Goal: Navigation & Orientation: Find specific page/section

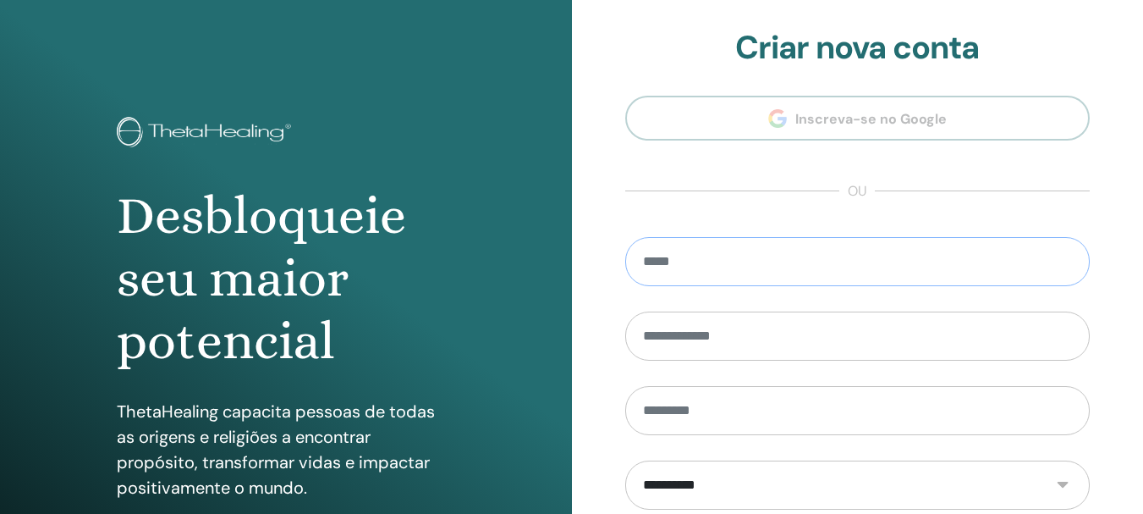
click at [714, 265] on input "email" at bounding box center [857, 261] width 465 height 49
type input "**********"
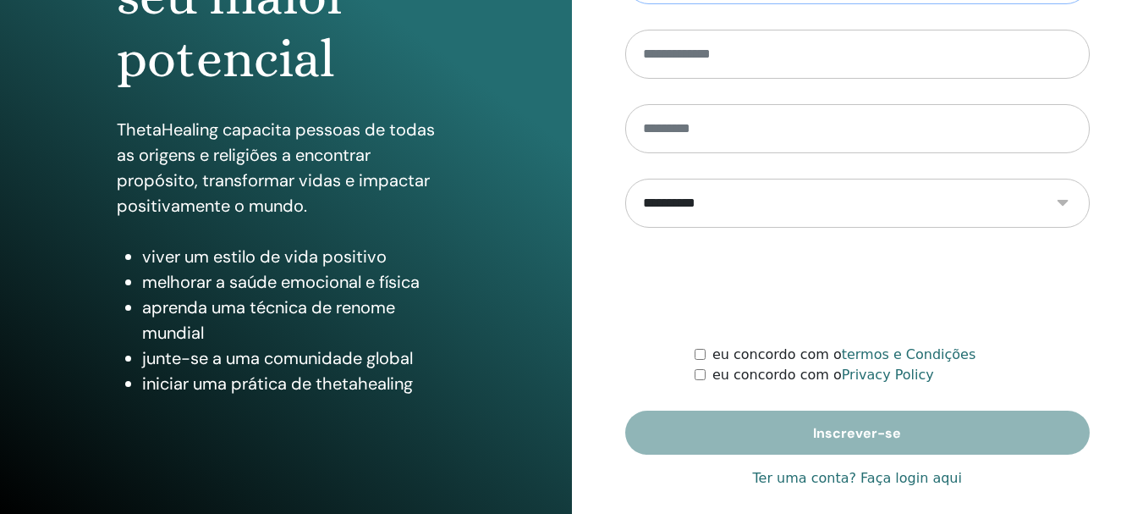
scroll to position [299, 0]
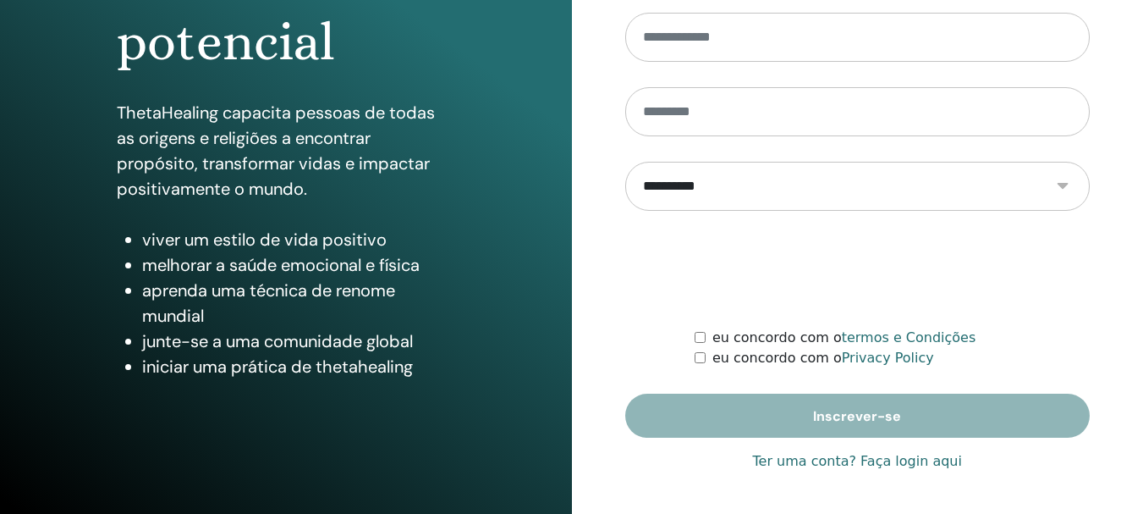
click at [886, 456] on link "Ter uma conta? Faça login aqui" at bounding box center [857, 461] width 209 height 20
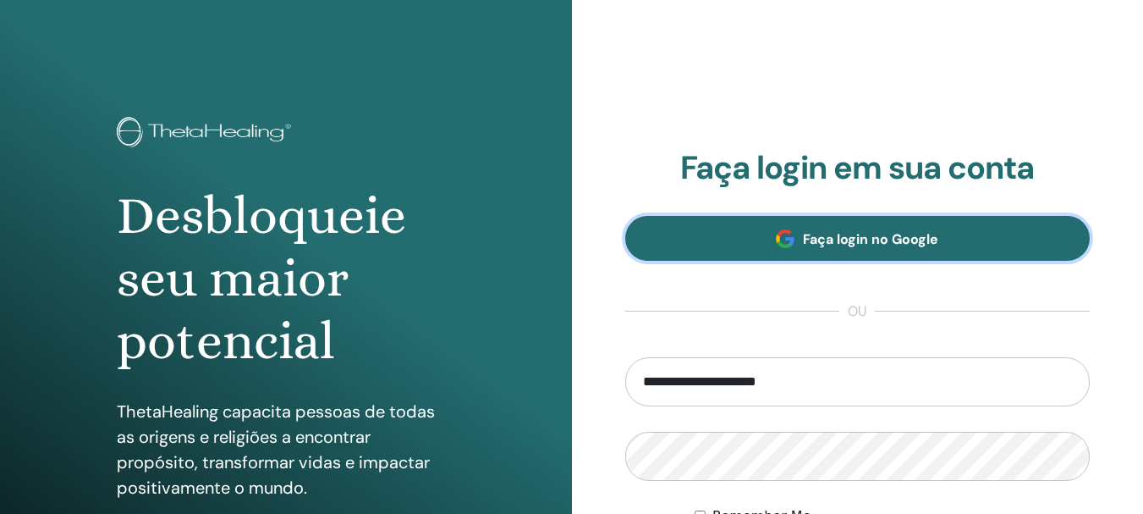
click at [855, 239] on span "Faça login no Google" at bounding box center [870, 239] width 135 height 18
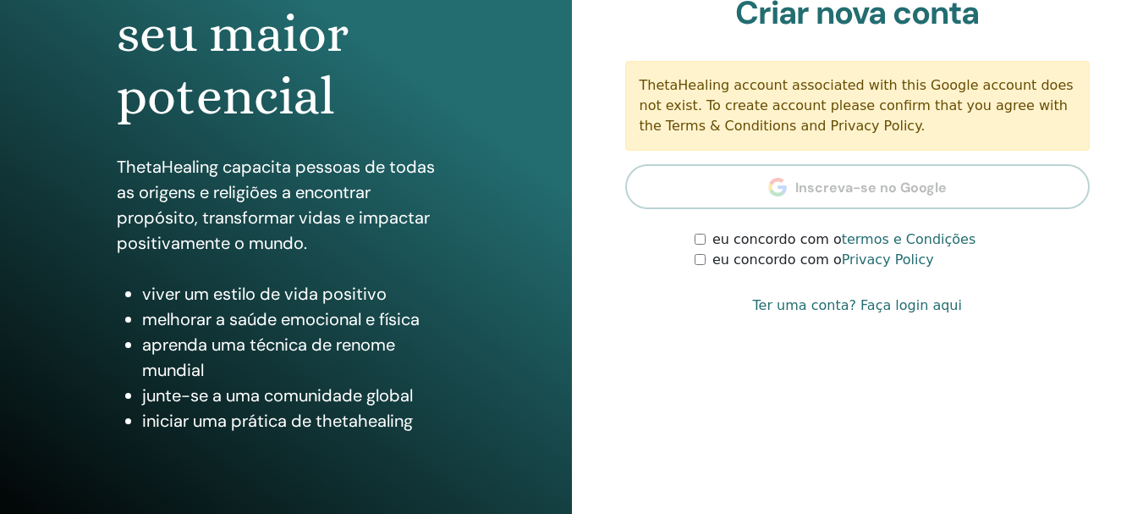
scroll to position [254, 0]
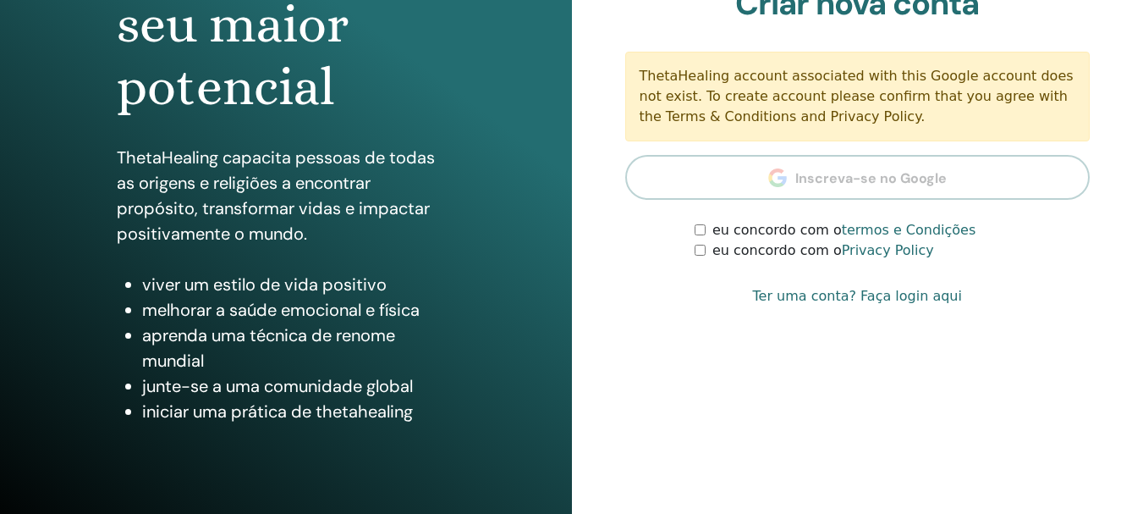
type input "**********"
click at [895, 296] on link "Ter uma conta? Faça login aqui" at bounding box center [857, 296] width 209 height 20
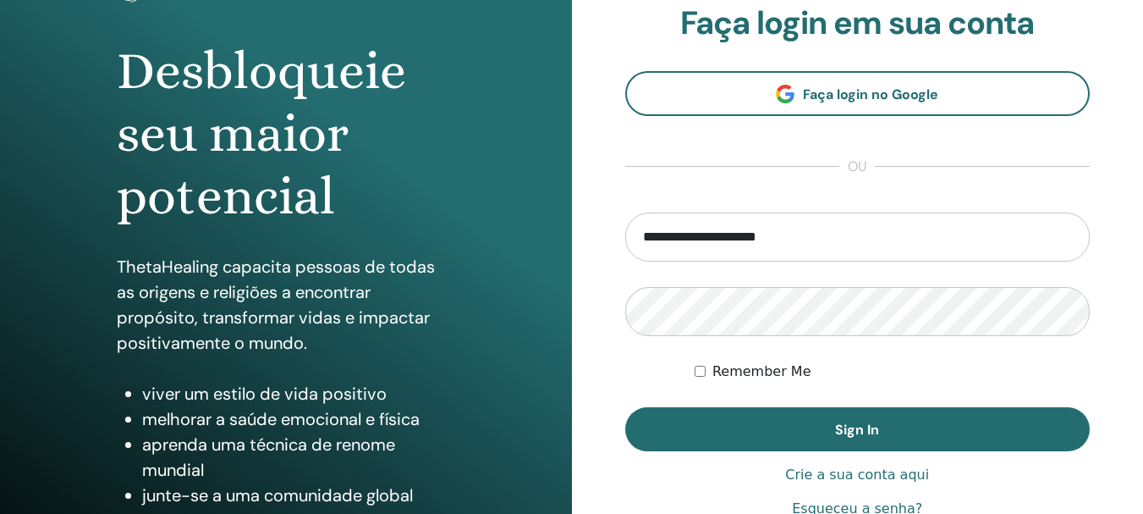
scroll to position [169, 0]
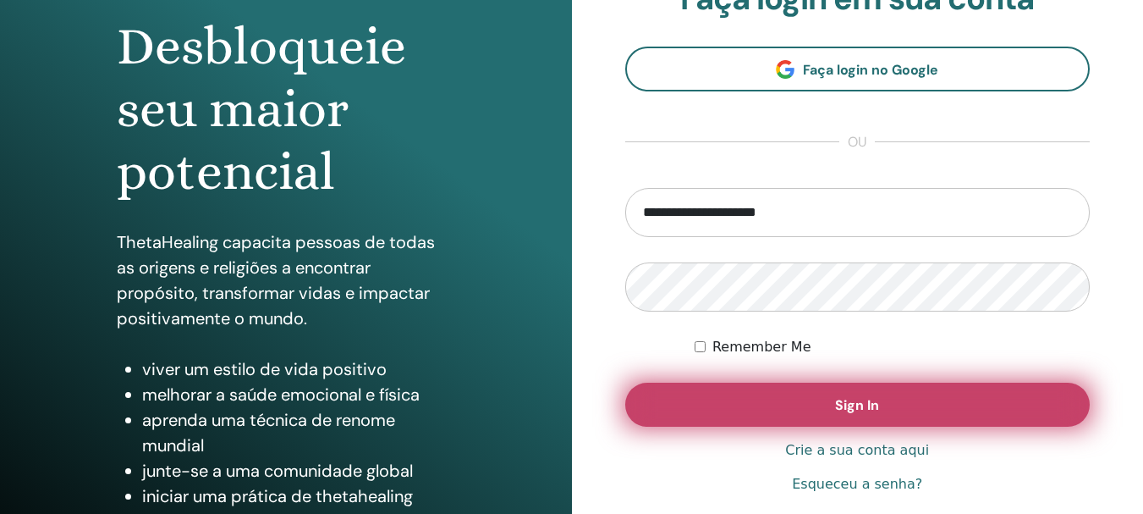
click at [860, 400] on span "Sign In" at bounding box center [857, 405] width 44 height 18
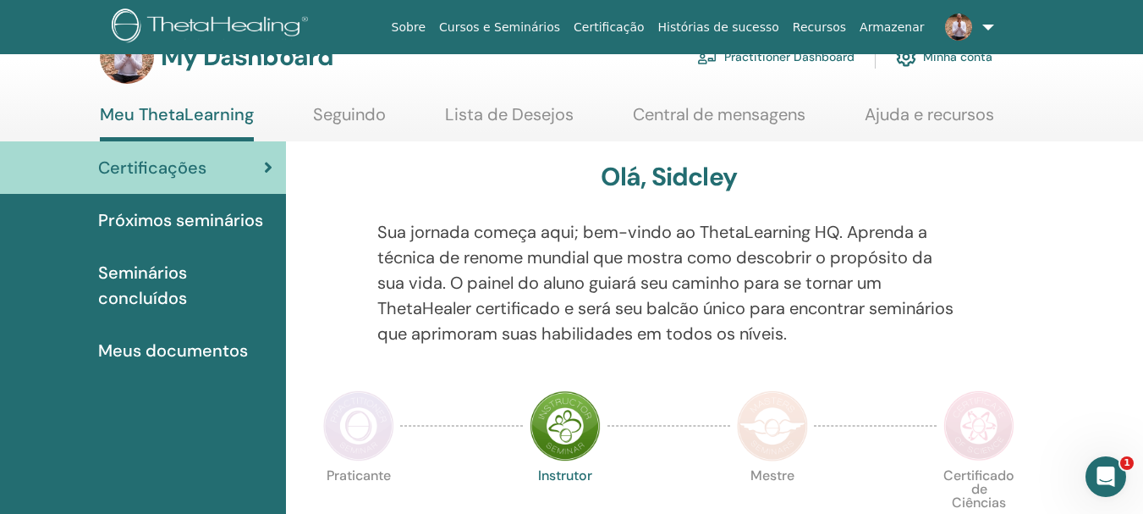
scroll to position [85, 0]
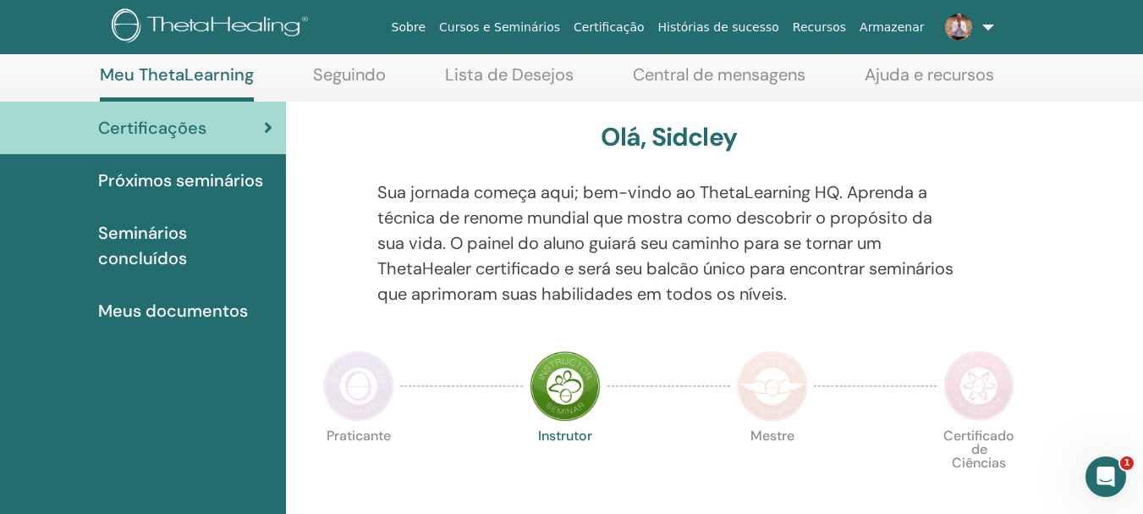
click at [223, 179] on span "Próximos seminários" at bounding box center [180, 180] width 165 height 25
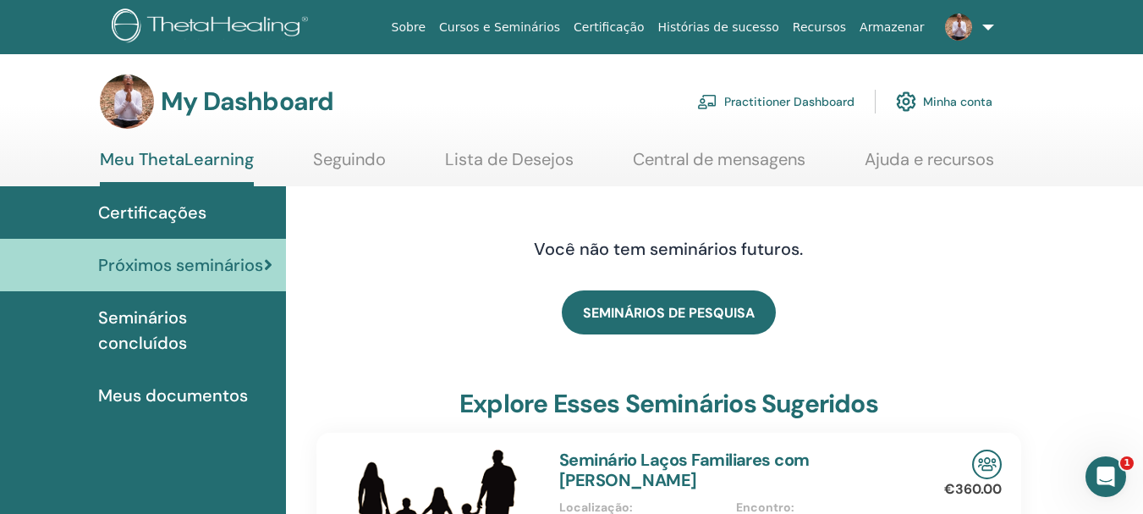
click at [375, 157] on link "Seguindo" at bounding box center [349, 165] width 73 height 33
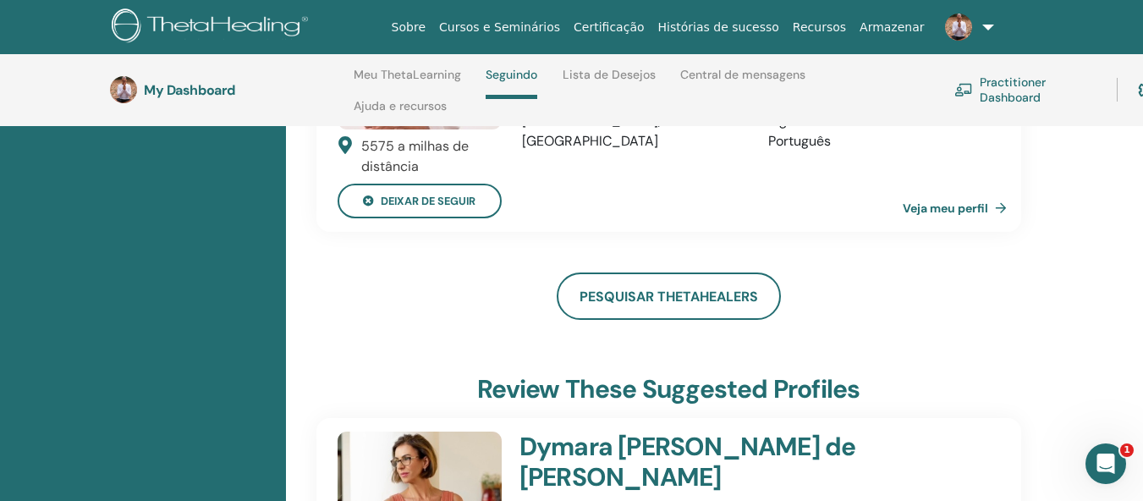
scroll to position [326, 0]
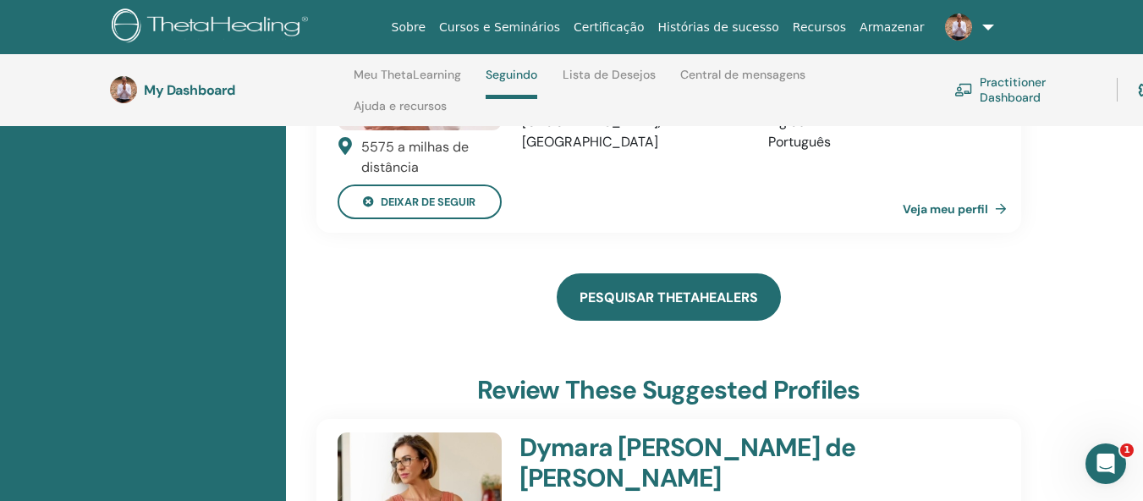
click at [670, 283] on link "Pesquisar ThetaHealers" at bounding box center [669, 296] width 224 height 47
